Goal: Check status: Check status

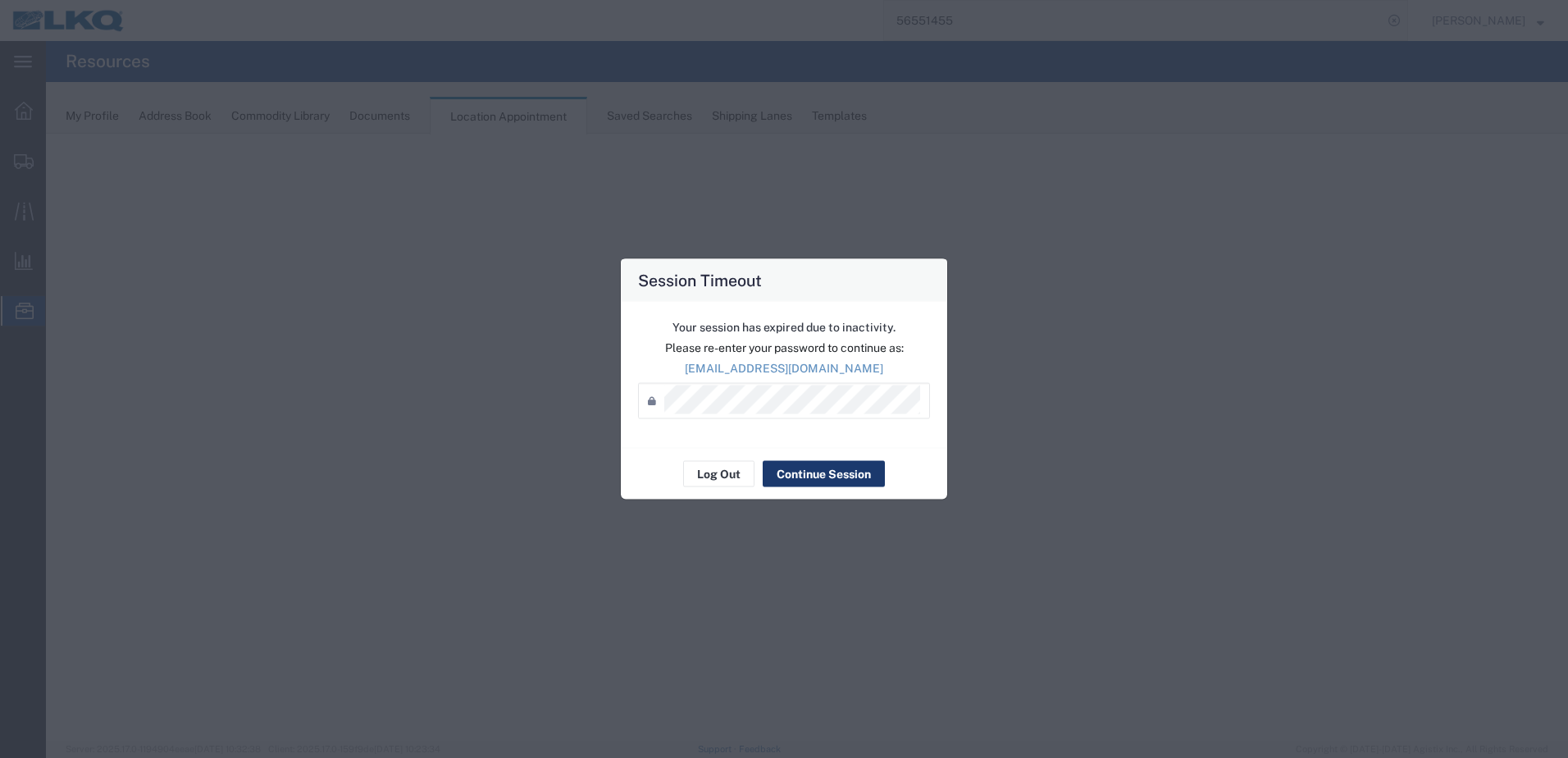
select select "28712"
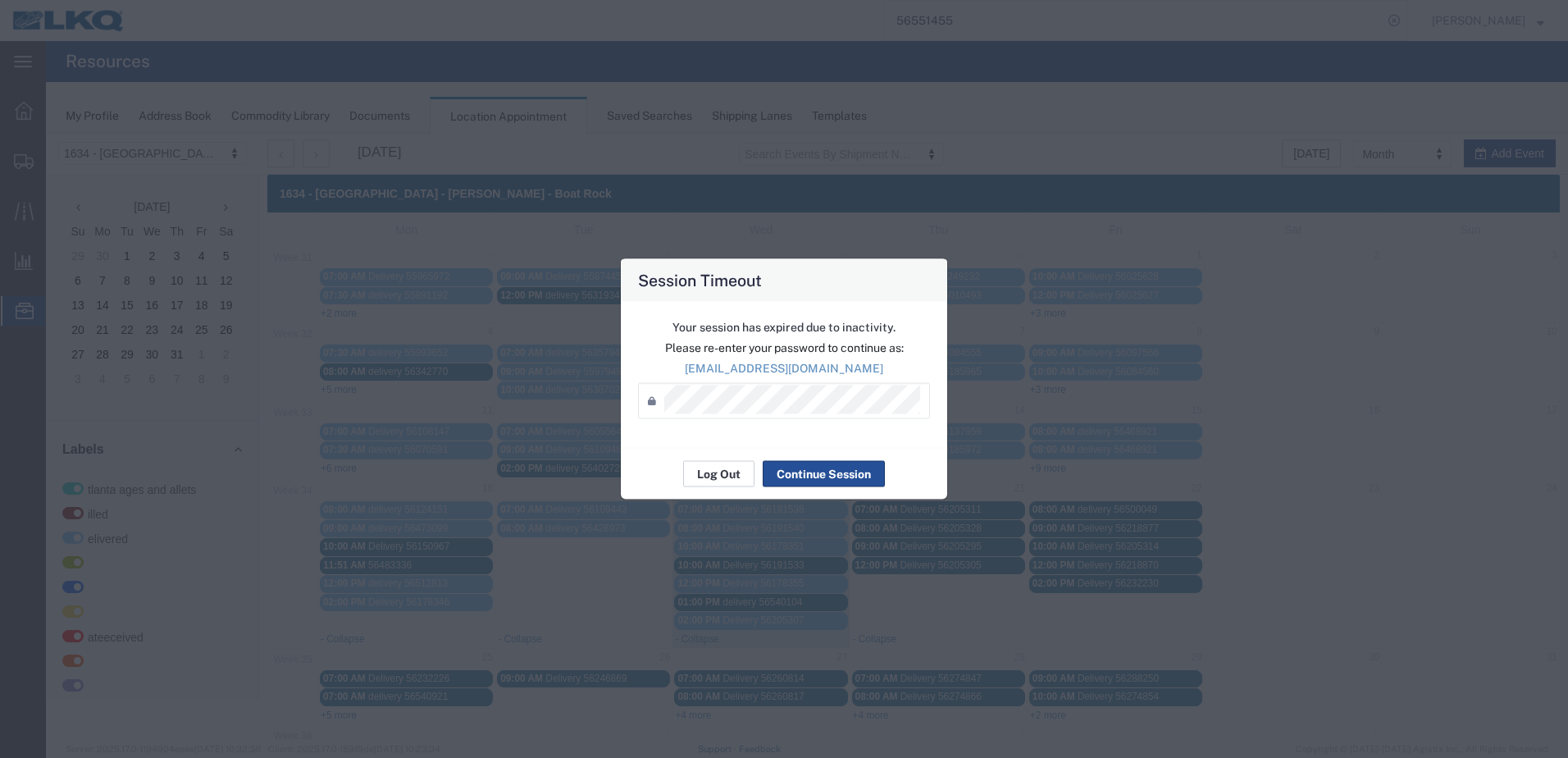
click at [719, 471] on button "Log Out" at bounding box center [719, 473] width 71 height 26
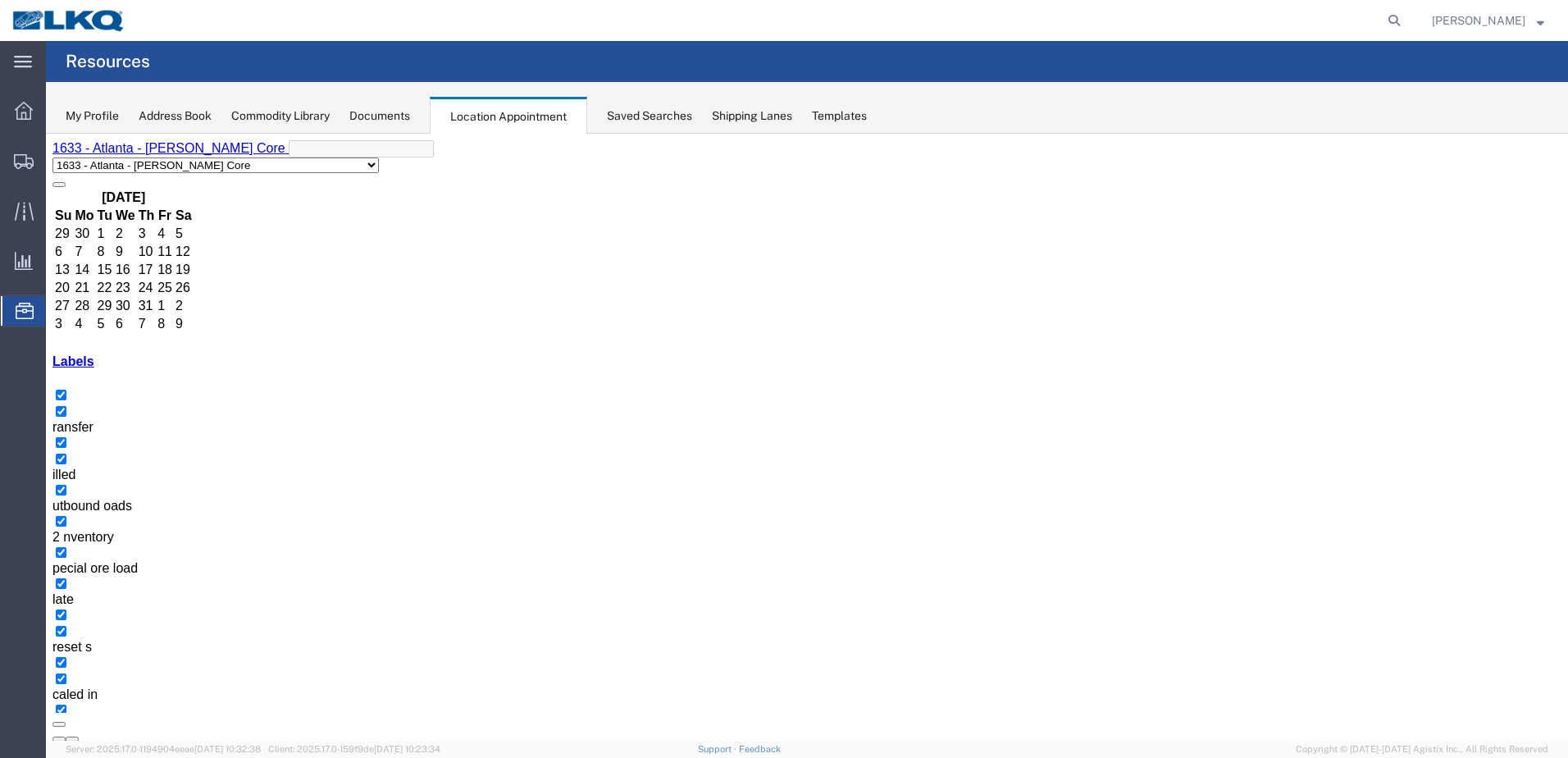
select select "28712"
